Goal: Information Seeking & Learning: Check status

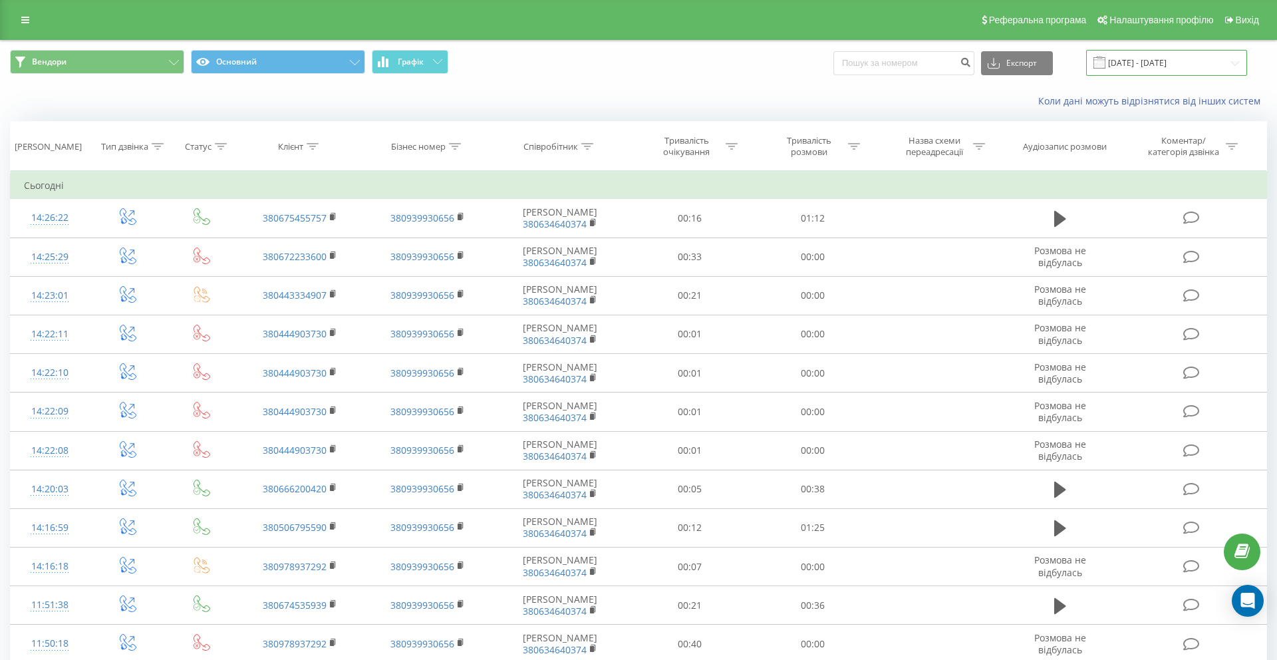
click at [1139, 68] on input "23.09.2025 - 23.09.2025" at bounding box center [1166, 63] width 161 height 26
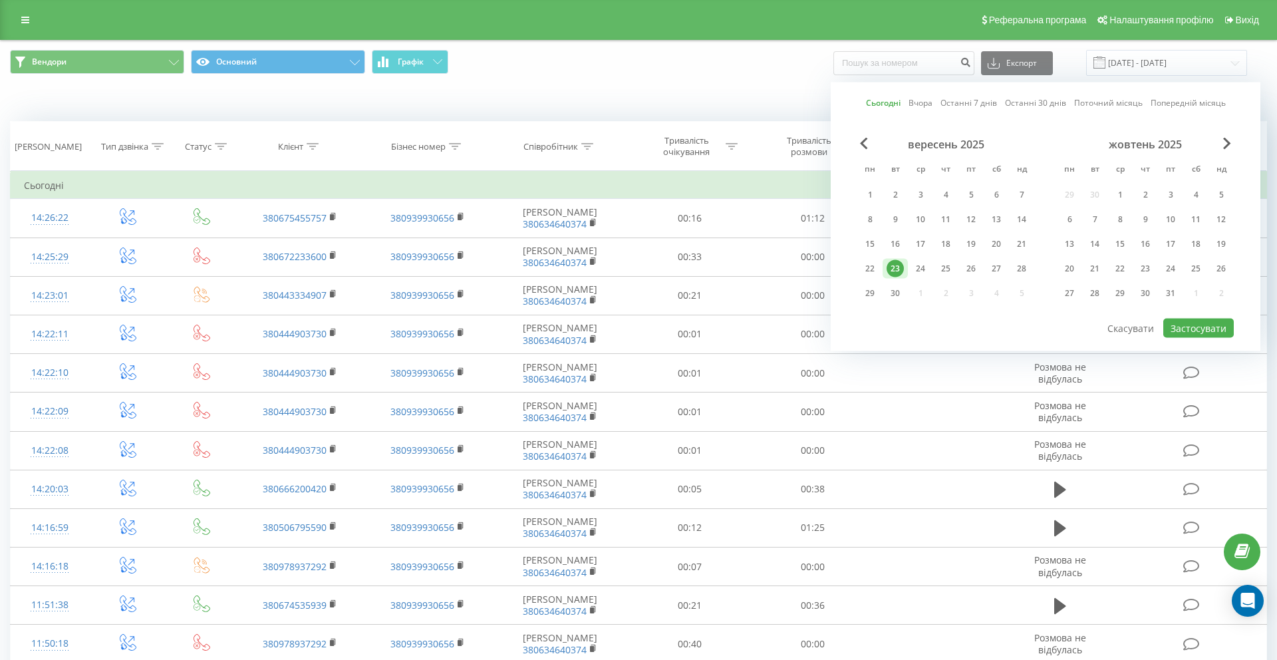
click at [866, 101] on div "Сьогодні Вчора Останні 7 днів Останні 30 днів Поточний місяць Попередній місяць…" at bounding box center [1046, 216] width 430 height 269
click at [684, 82] on div "Вендори Основний Графік Експорт .csv .xls .xlsx 23.09.2025 - 23.09.2025 Сьогодн…" at bounding box center [638, 63] width 1275 height 45
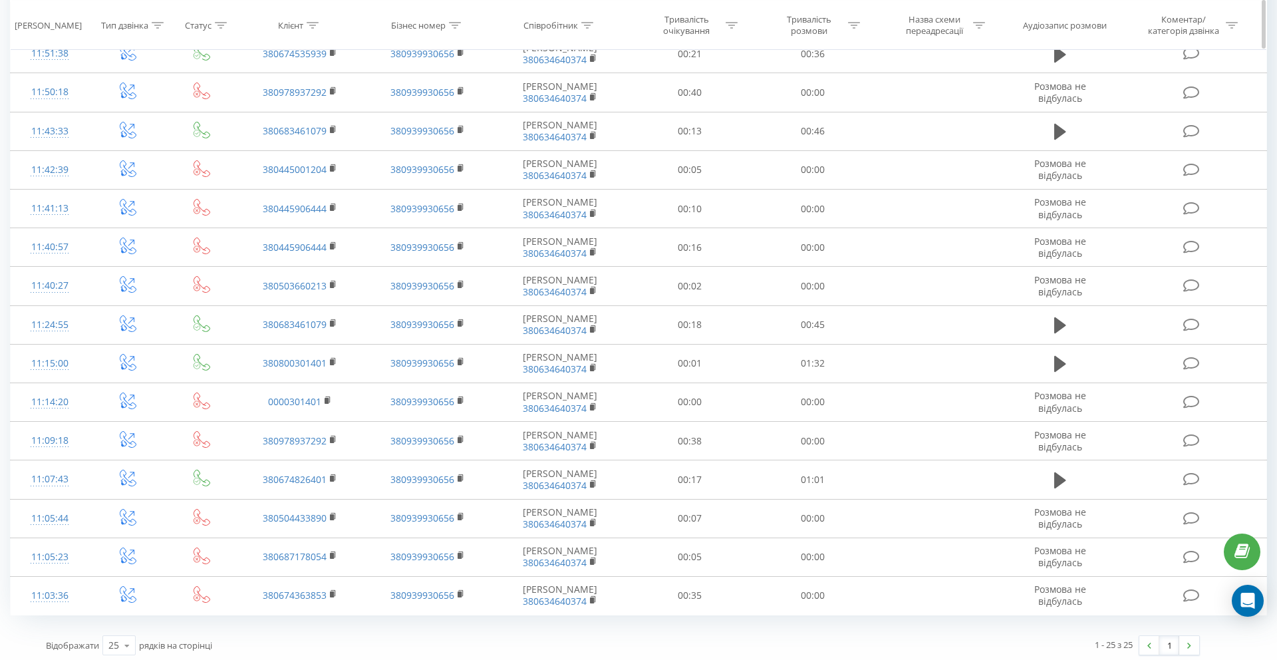
scroll to position [557, 0]
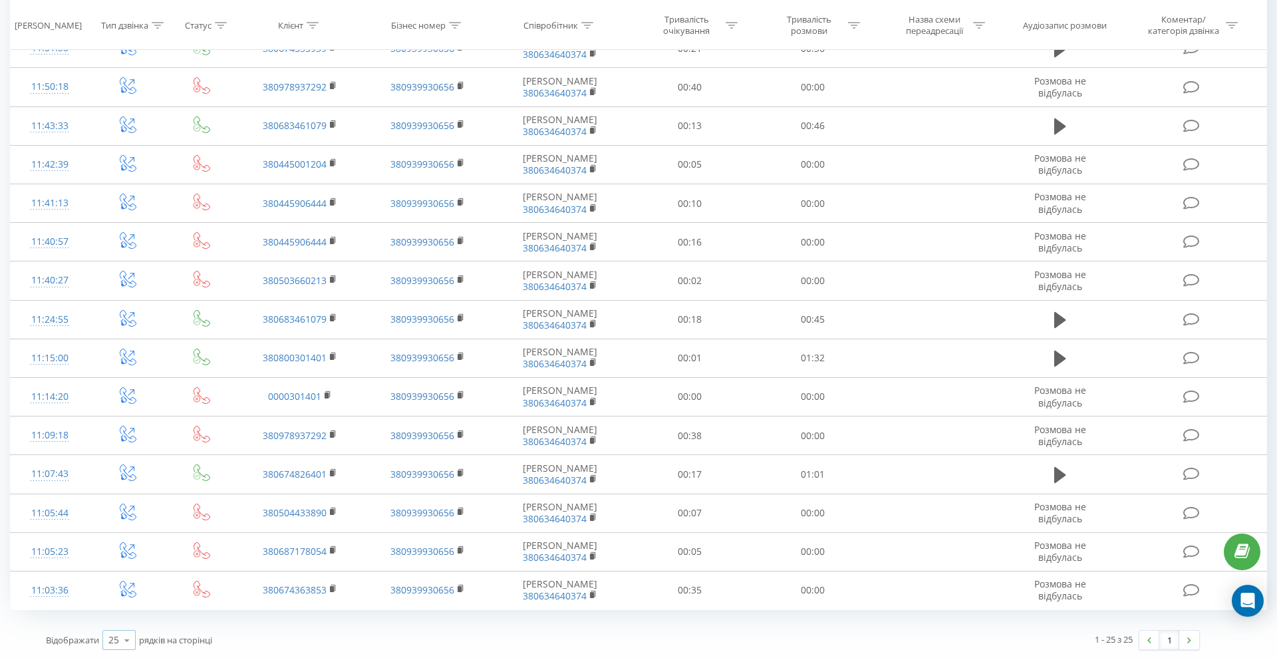
click at [112, 647] on div "25 10 25 50 100" at bounding box center [118, 640] width 33 height 20
click at [121, 600] on div "50" at bounding box center [119, 601] width 32 height 19
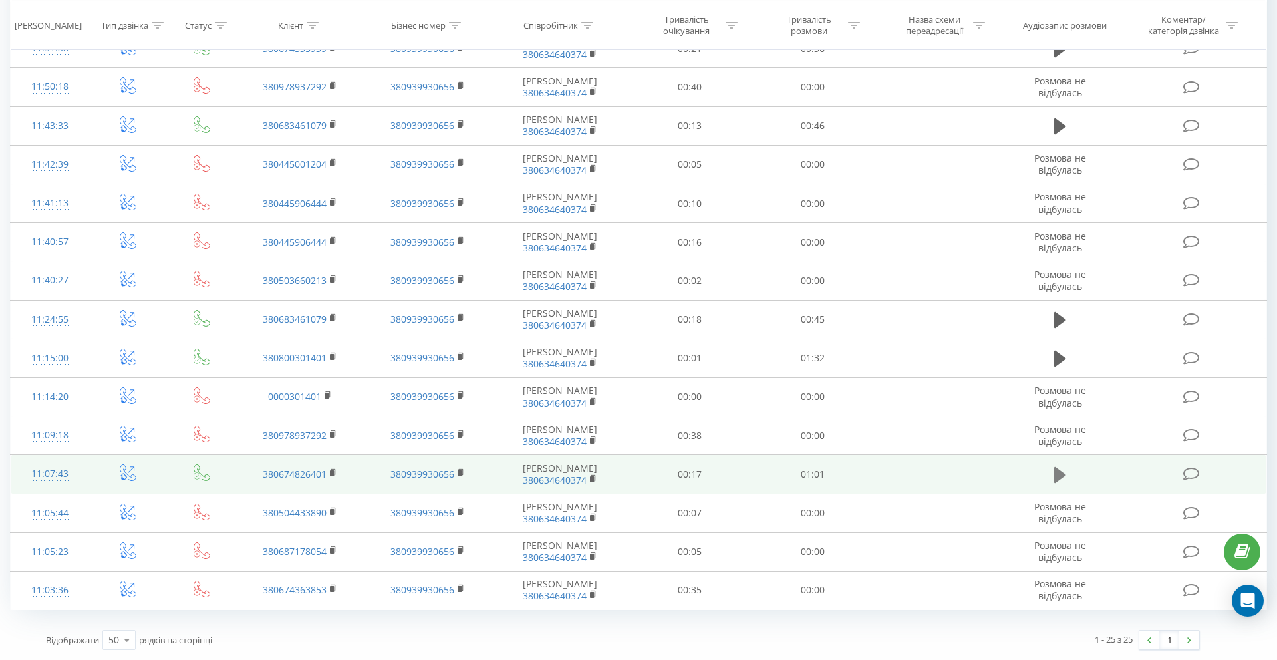
click at [1065, 475] on button at bounding box center [1060, 475] width 20 height 20
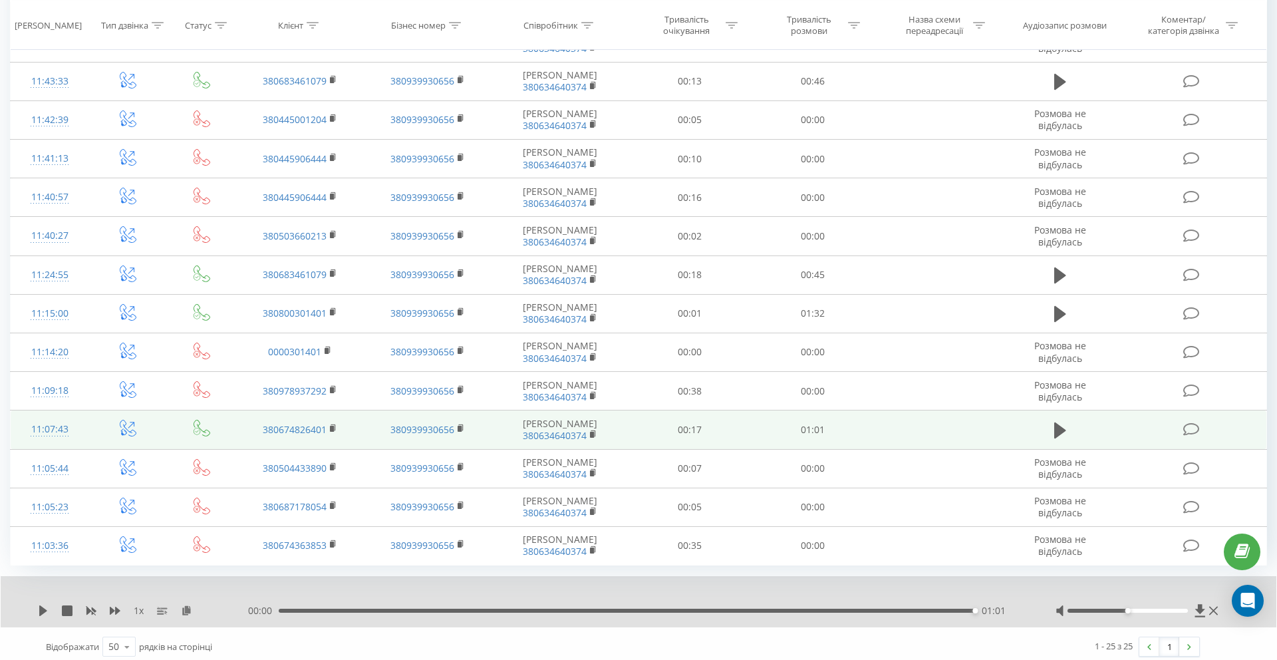
scroll to position [608, 0]
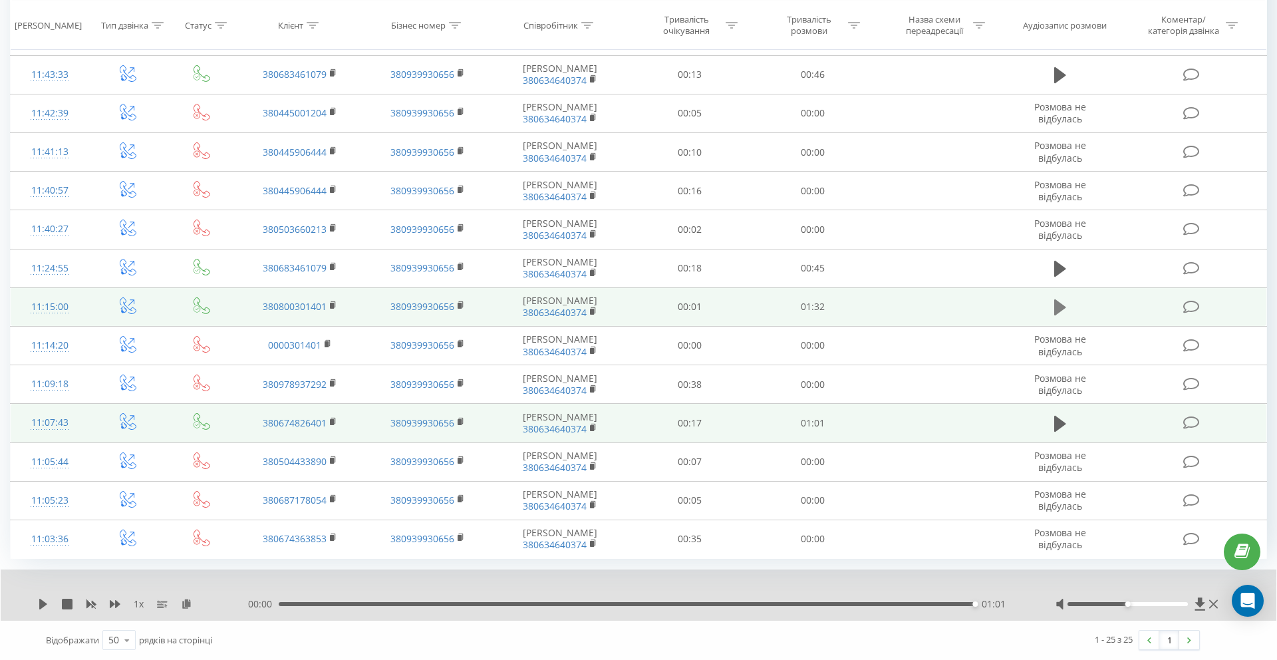
click at [1063, 297] on button at bounding box center [1060, 307] width 20 height 20
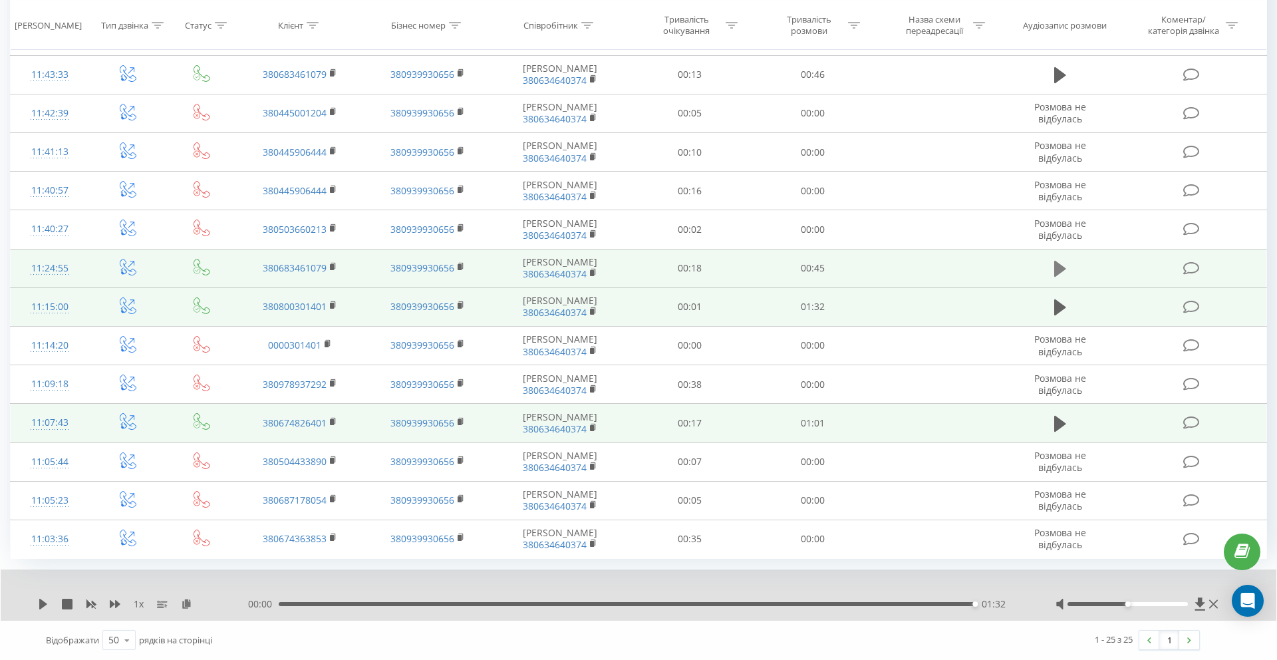
click at [1062, 268] on icon at bounding box center [1060, 269] width 12 height 16
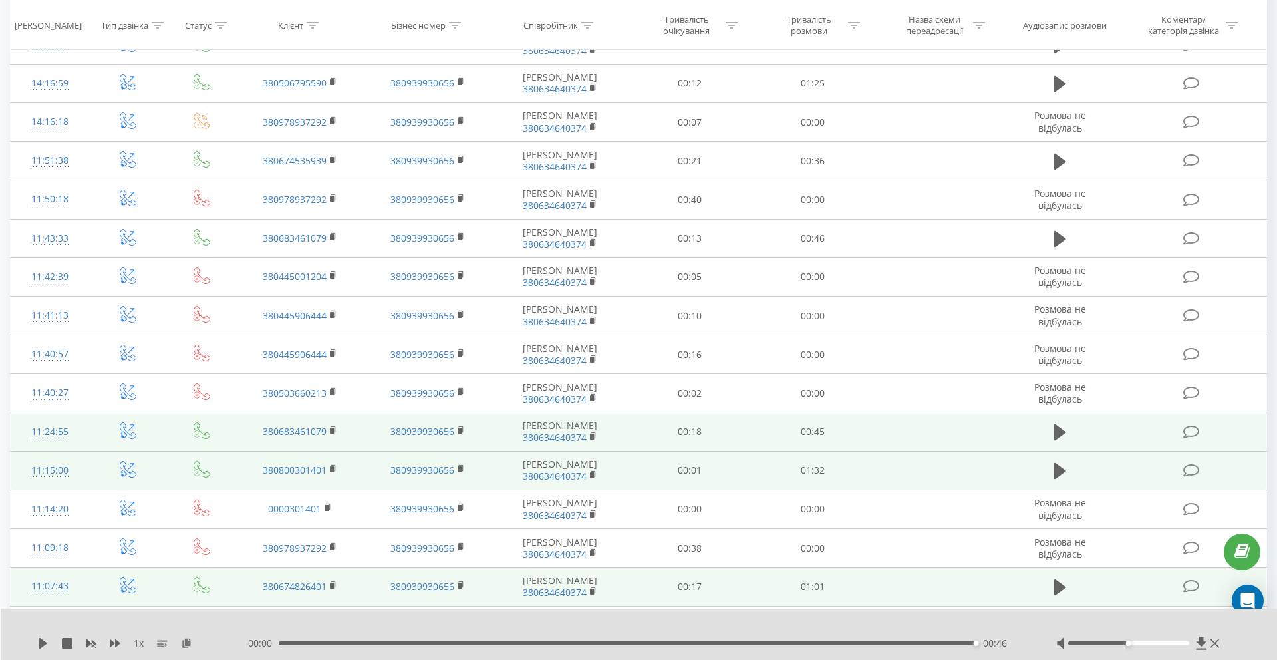
scroll to position [437, 0]
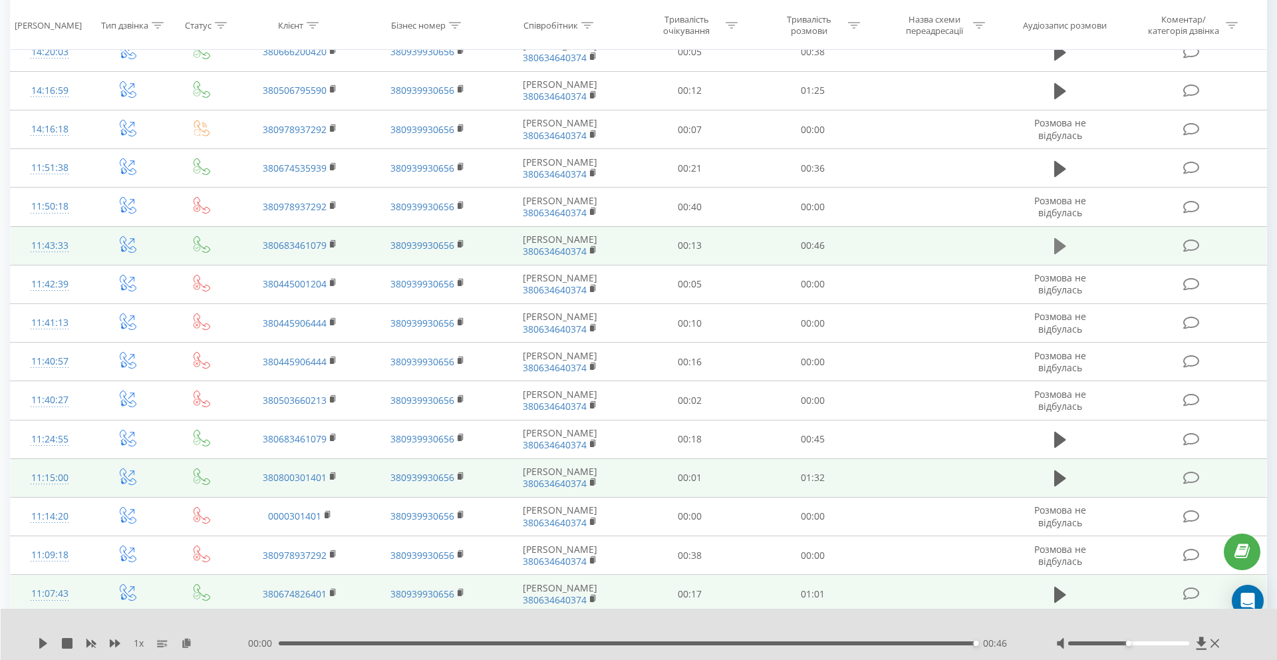
click at [1059, 245] on icon at bounding box center [1060, 246] width 12 height 16
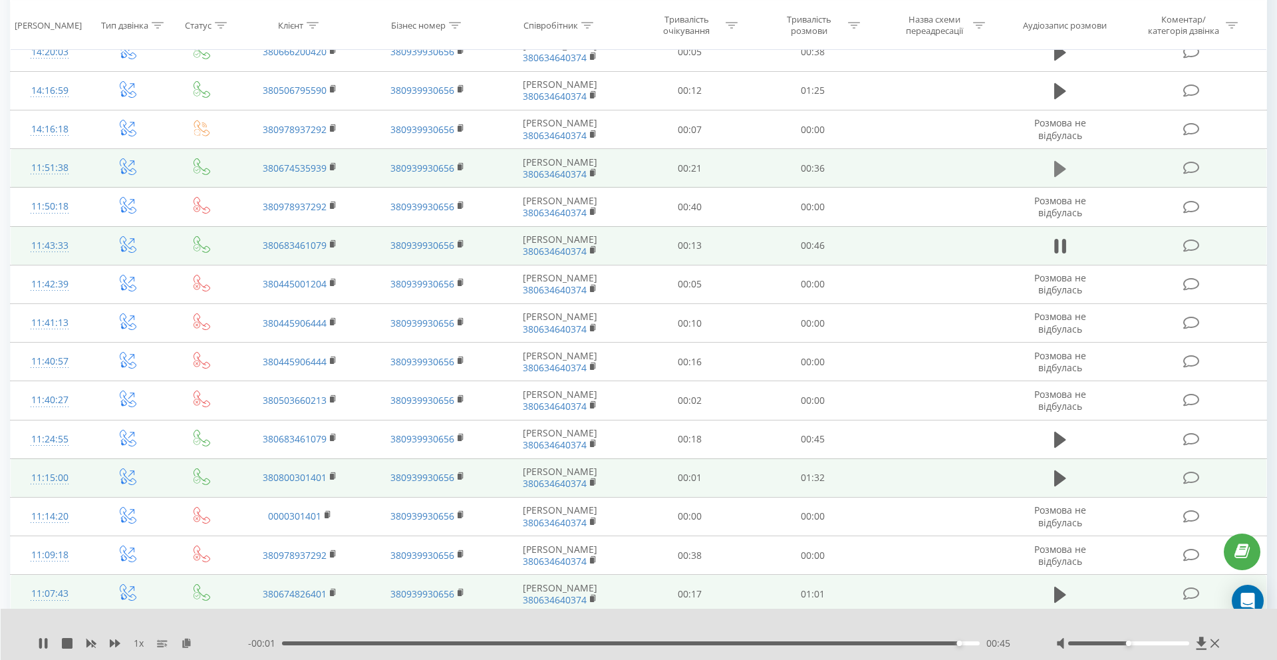
click at [1055, 162] on icon at bounding box center [1060, 169] width 12 height 16
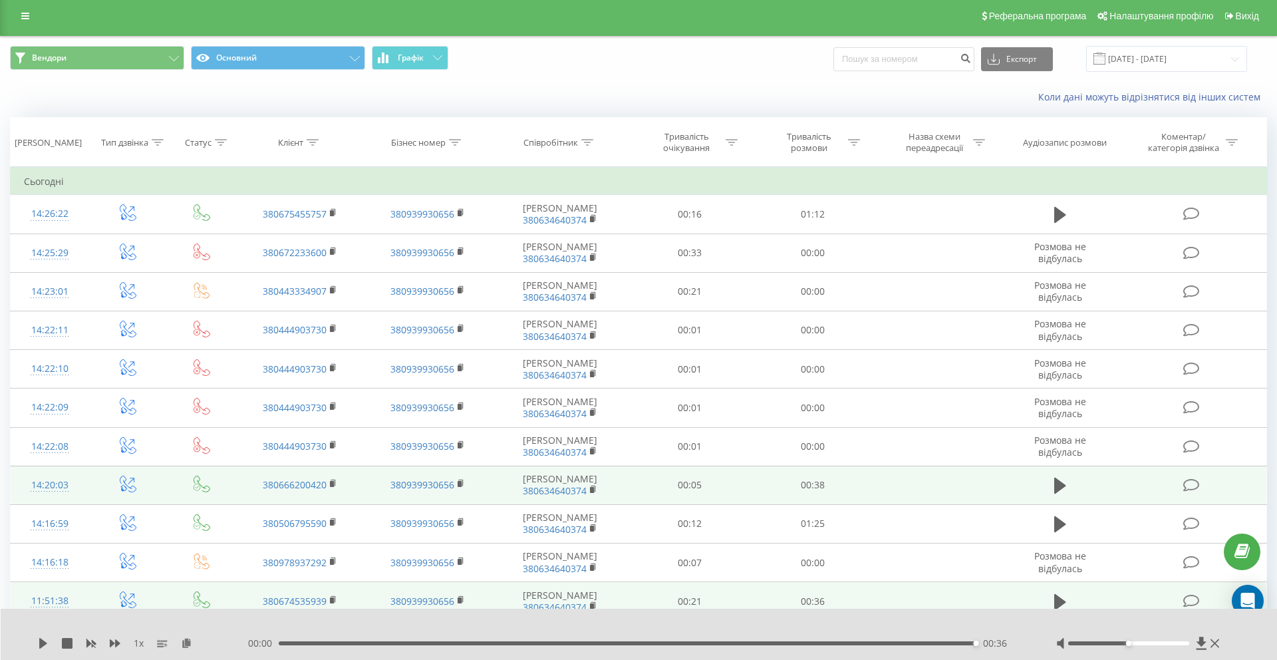
scroll to position [0, 0]
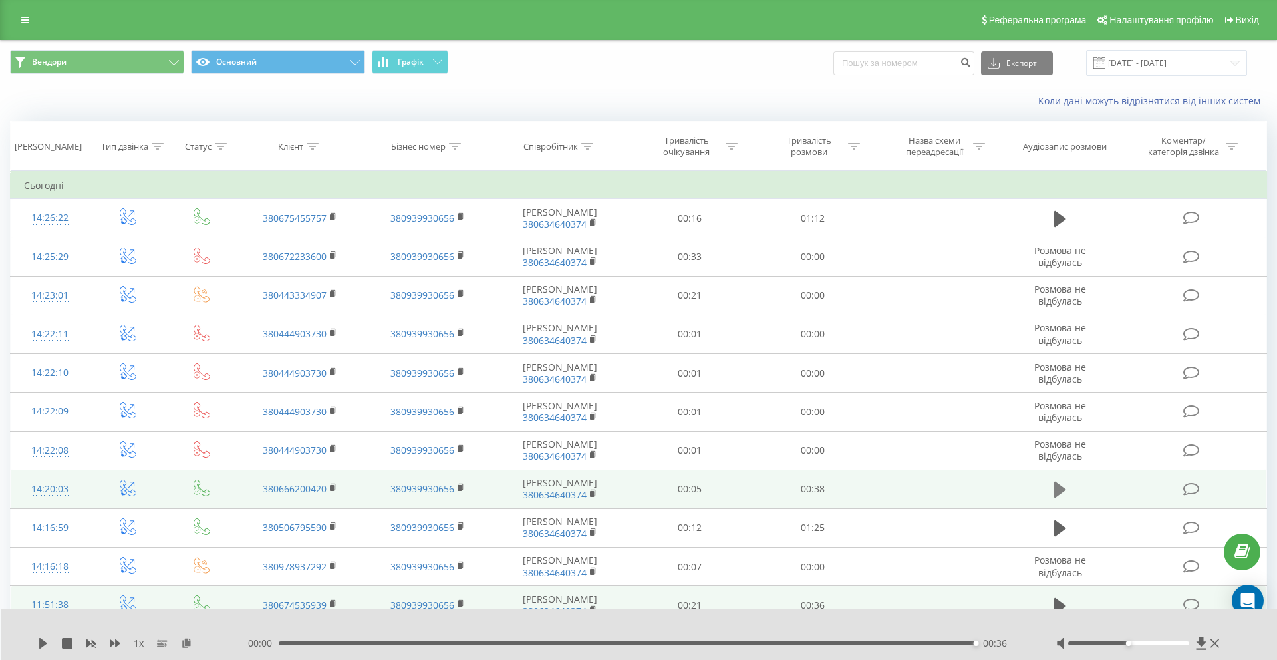
click at [1055, 487] on icon at bounding box center [1060, 489] width 12 height 16
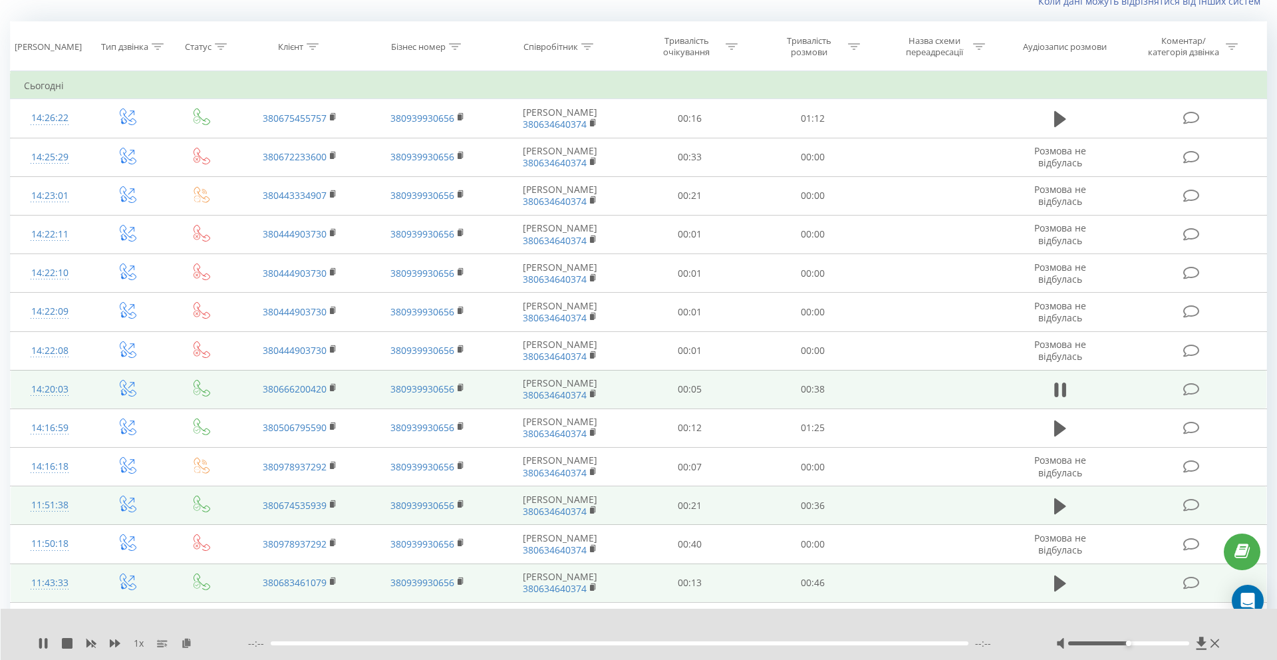
scroll to position [101, 0]
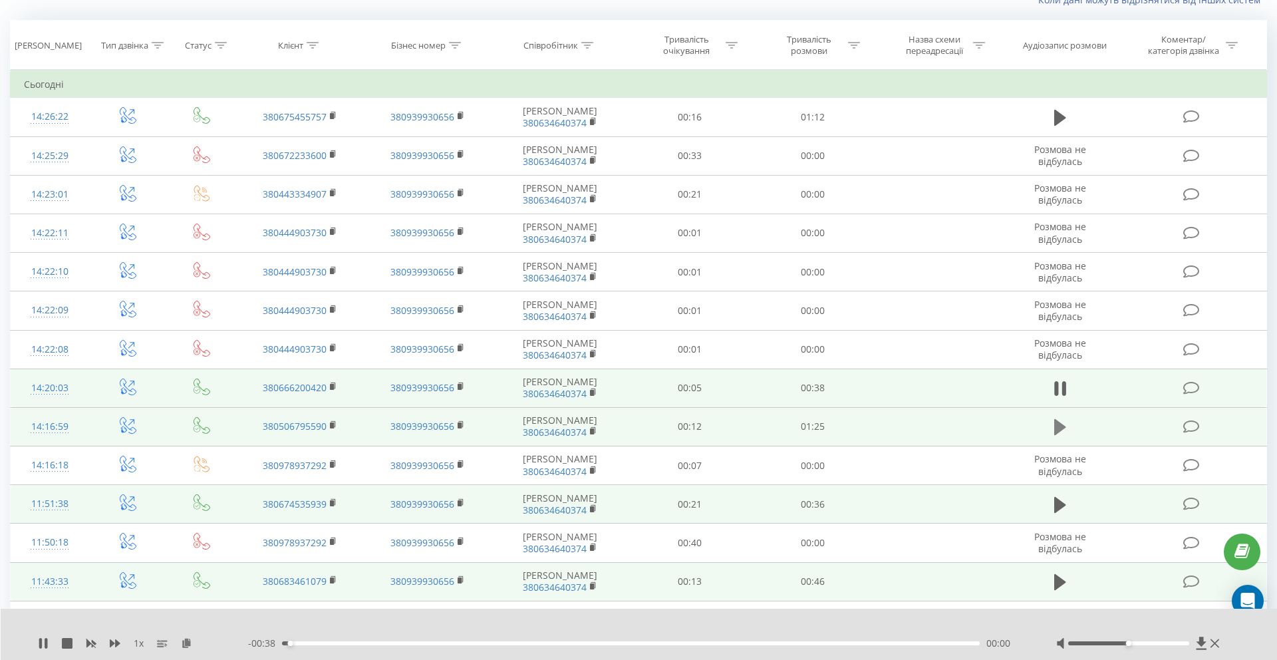
click at [1061, 431] on icon at bounding box center [1060, 427] width 12 height 19
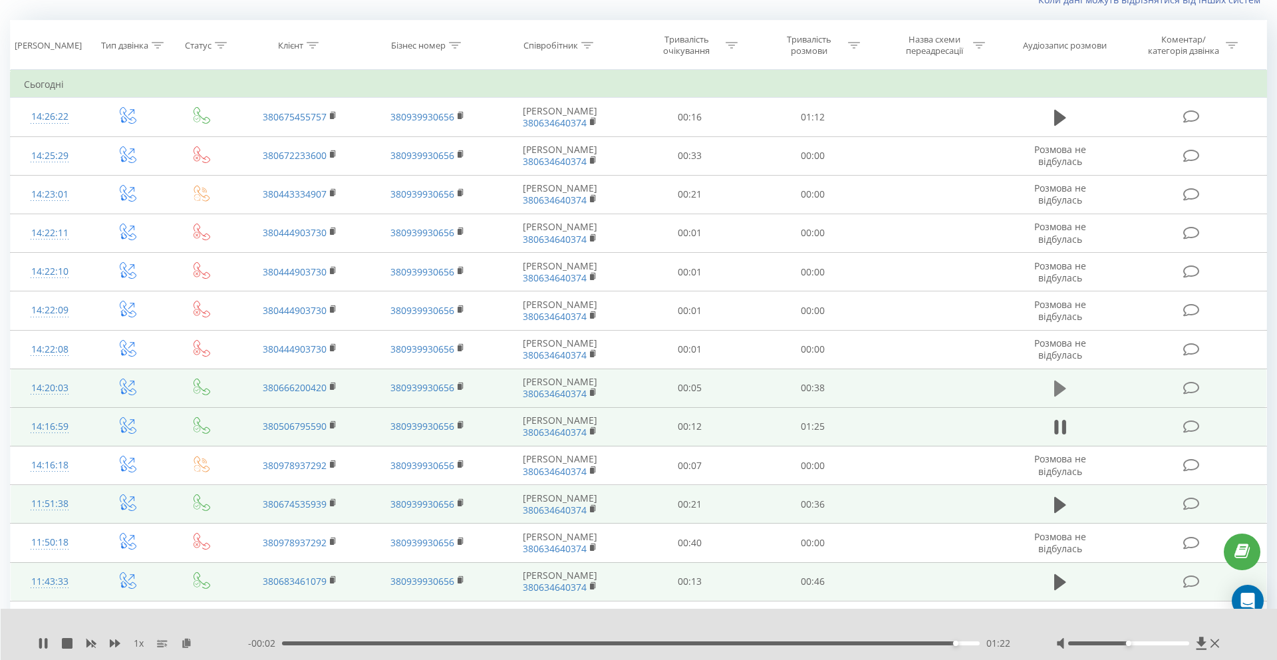
click at [1059, 390] on icon at bounding box center [1060, 388] width 12 height 16
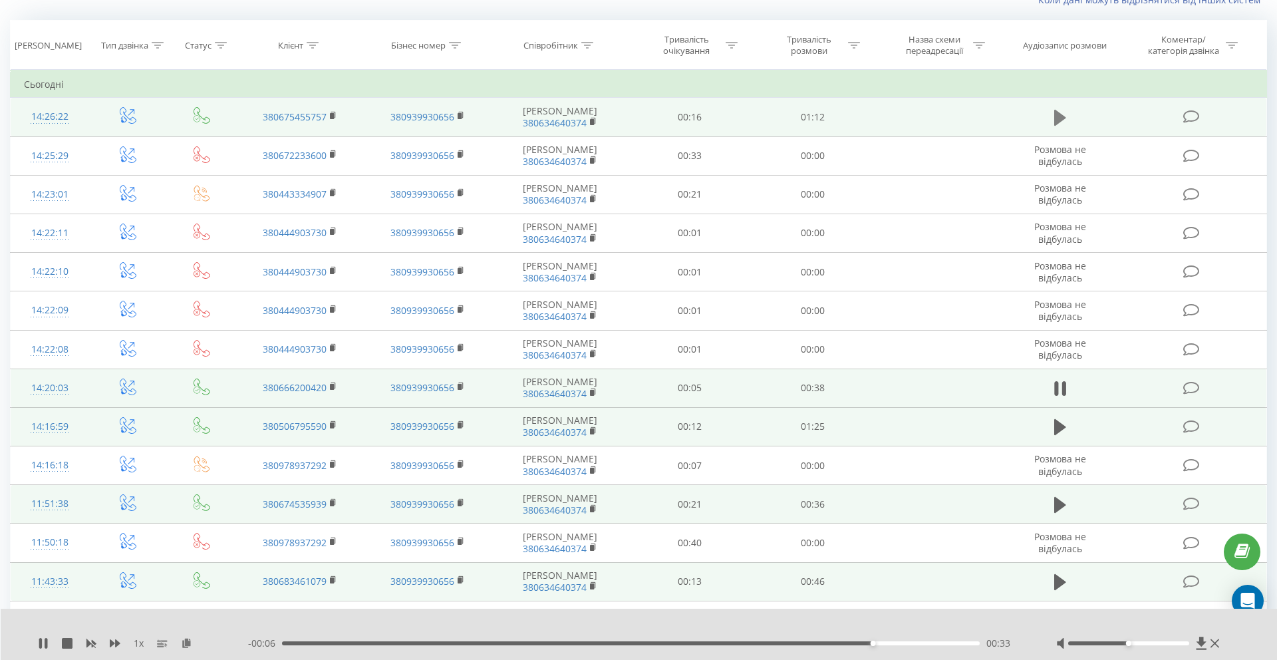
click at [1055, 122] on icon at bounding box center [1060, 118] width 12 height 16
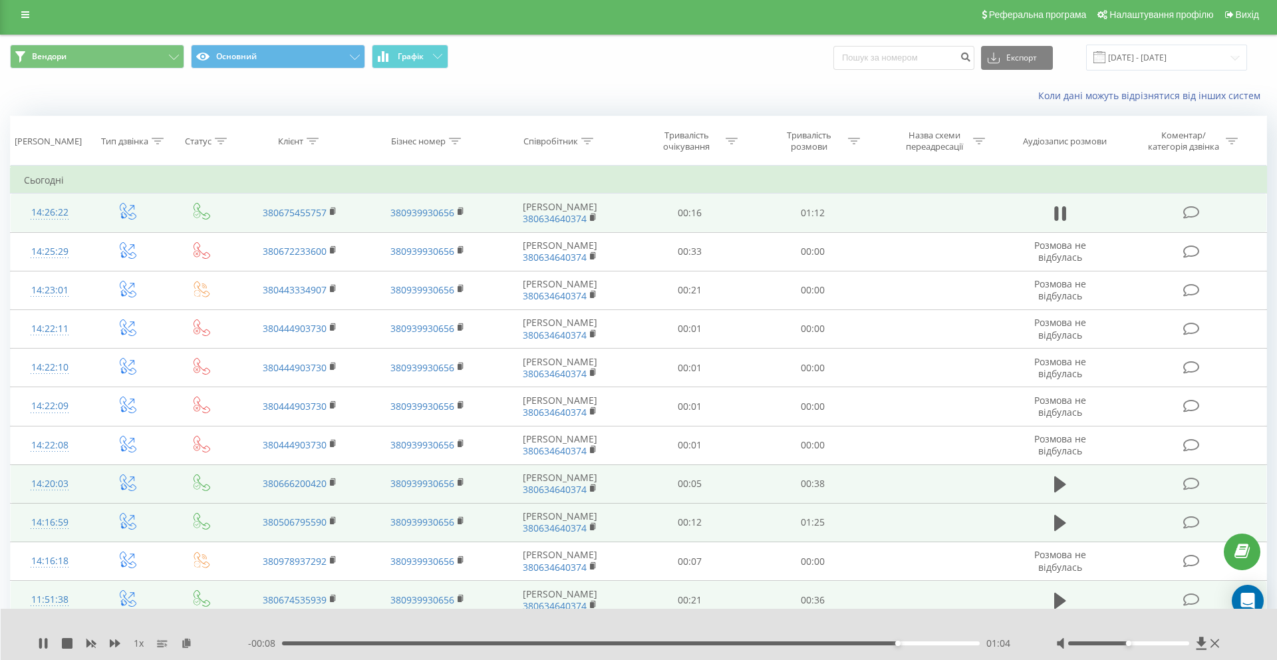
scroll to position [0, 0]
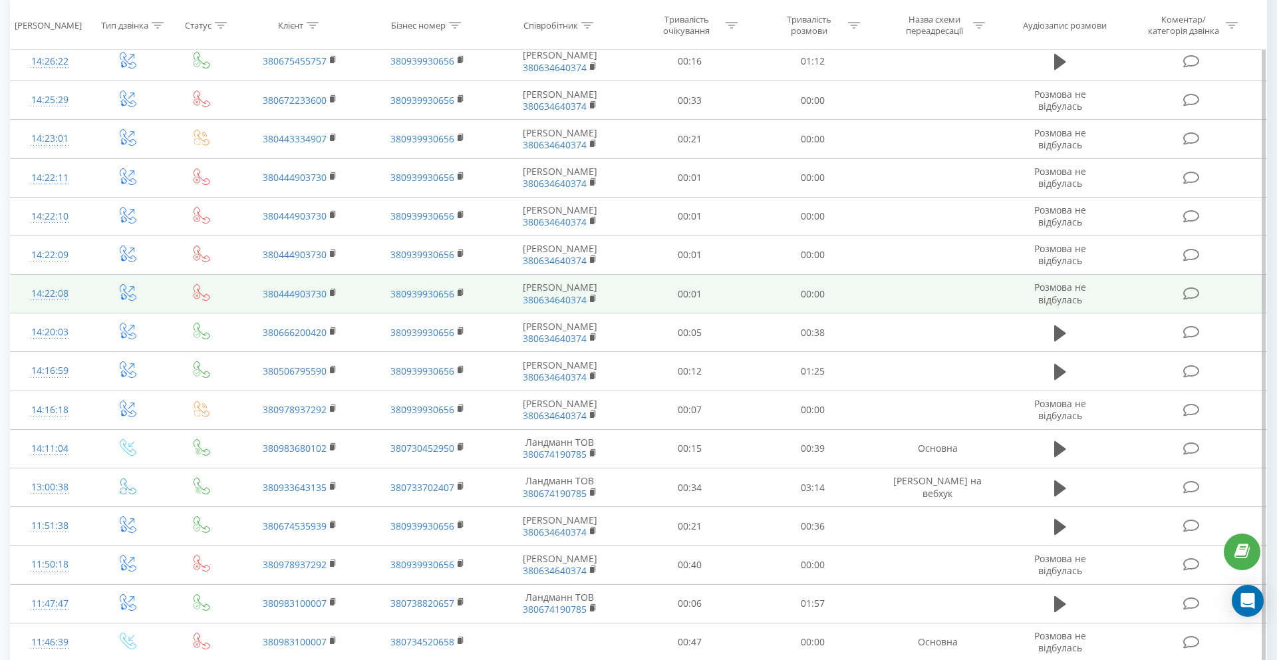
scroll to position [273, 0]
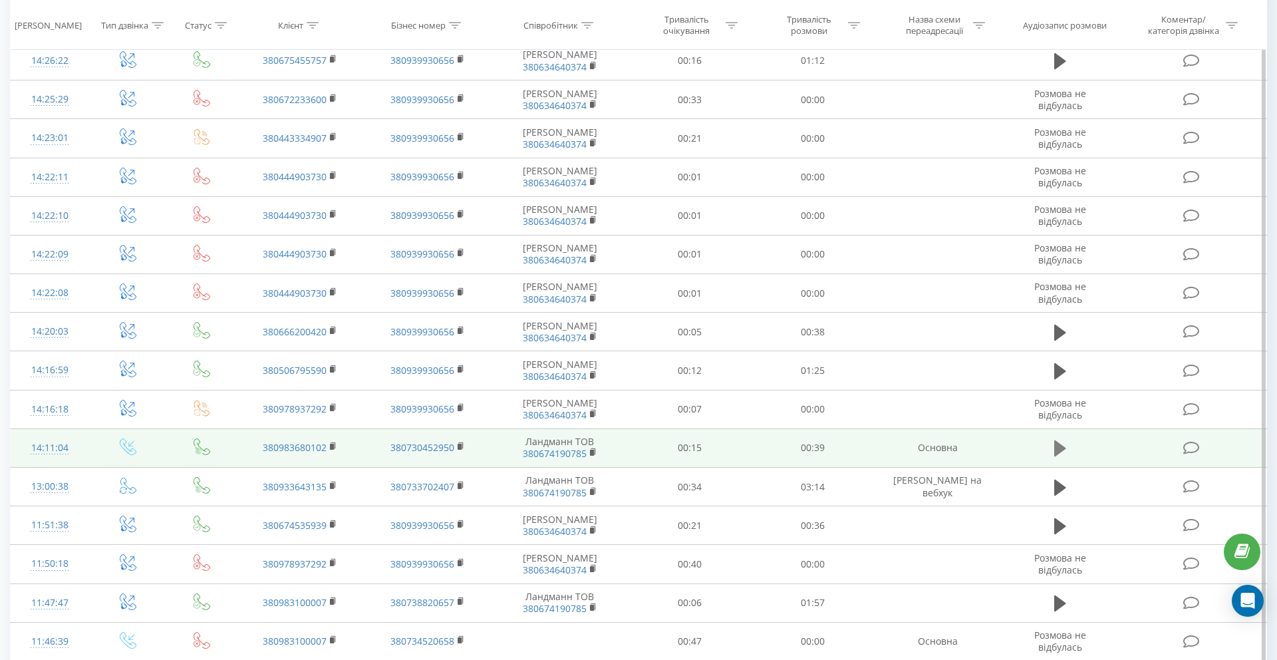
click at [1057, 452] on icon at bounding box center [1060, 448] width 12 height 16
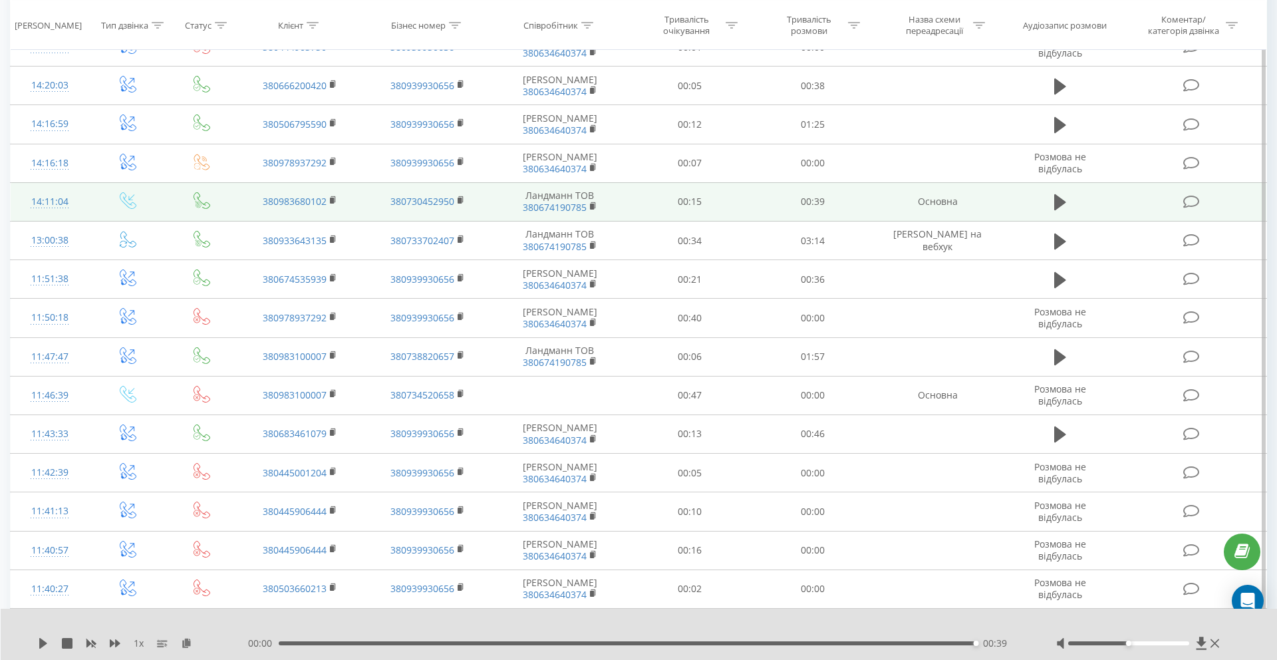
scroll to position [520, 0]
